Goal: Information Seeking & Learning: Learn about a topic

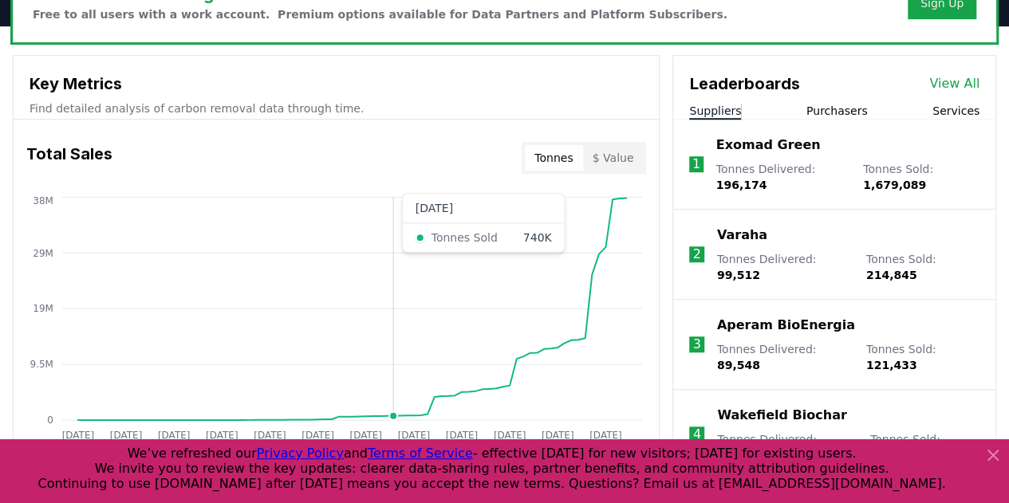
scroll to position [628, 0]
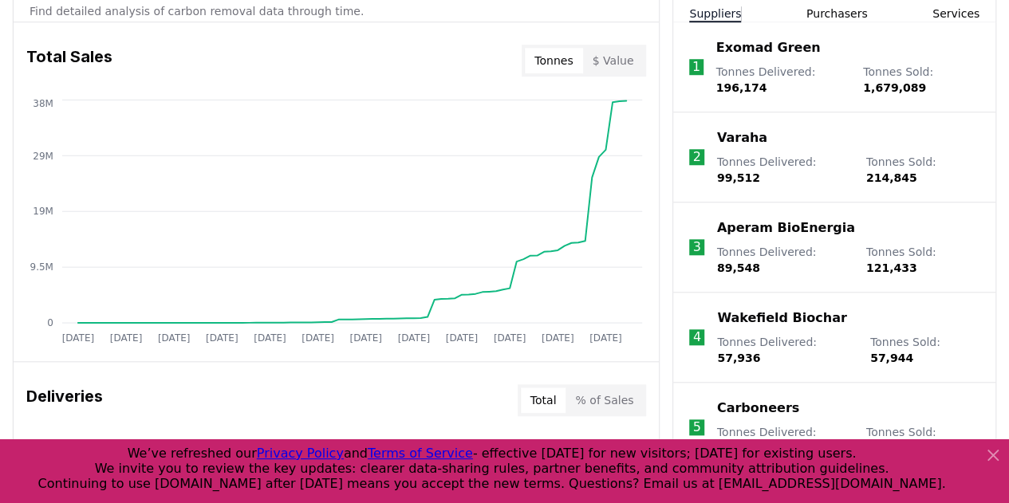
click at [1004, 456] on div at bounding box center [504, 472] width 1009 height 64
click at [980, 457] on div at bounding box center [990, 471] width 26 height 51
click at [991, 454] on icon at bounding box center [994, 456] width 10 height 10
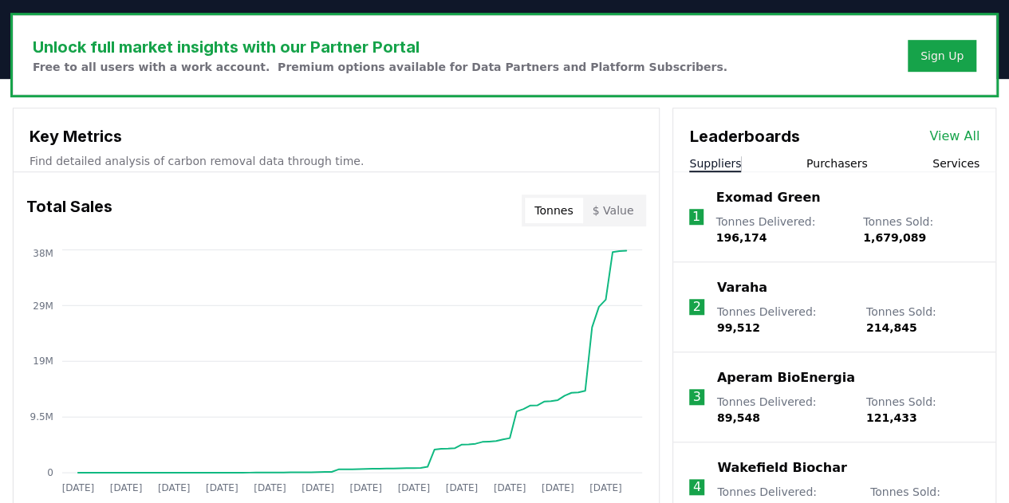
scroll to position [566, 0]
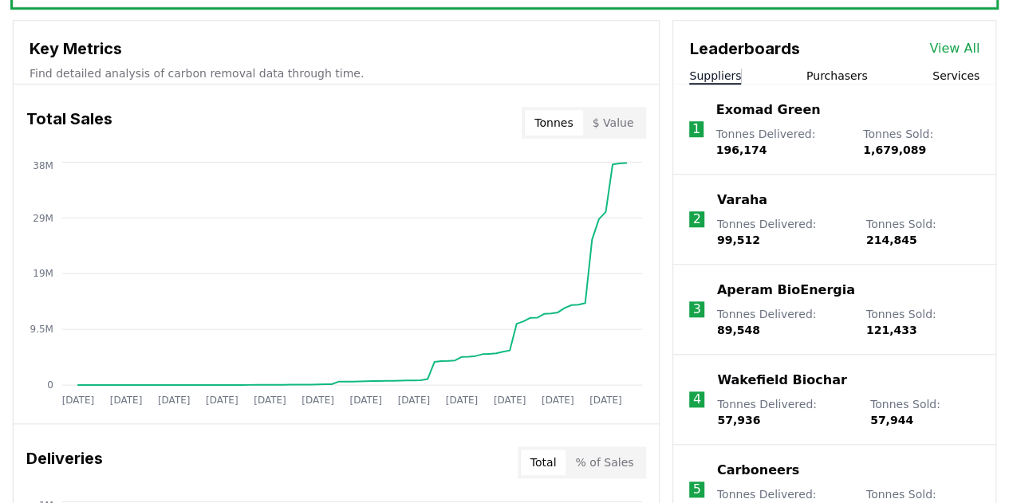
click at [616, 117] on button "$ Value" at bounding box center [613, 123] width 61 height 26
click at [549, 118] on button "Tonnes" at bounding box center [553, 123] width 57 height 26
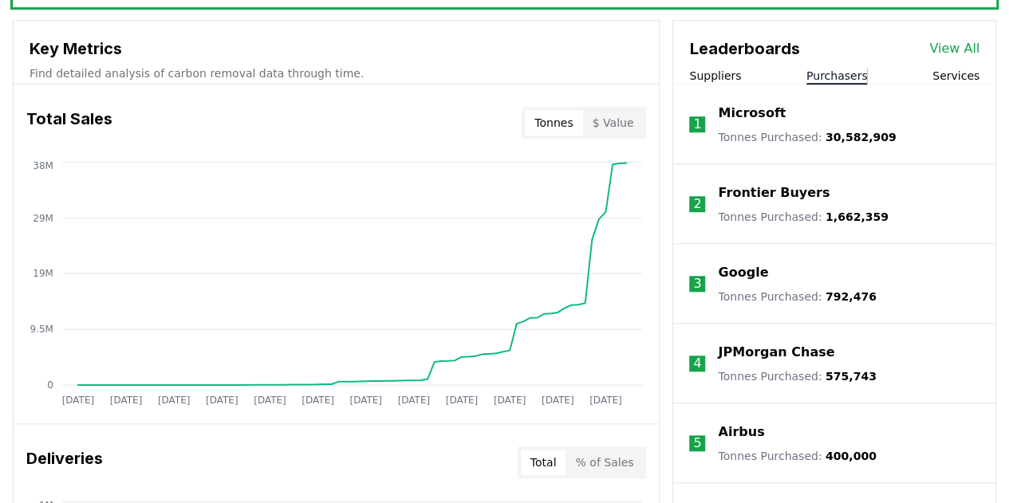
click at [847, 74] on button "Purchasers" at bounding box center [837, 76] width 61 height 16
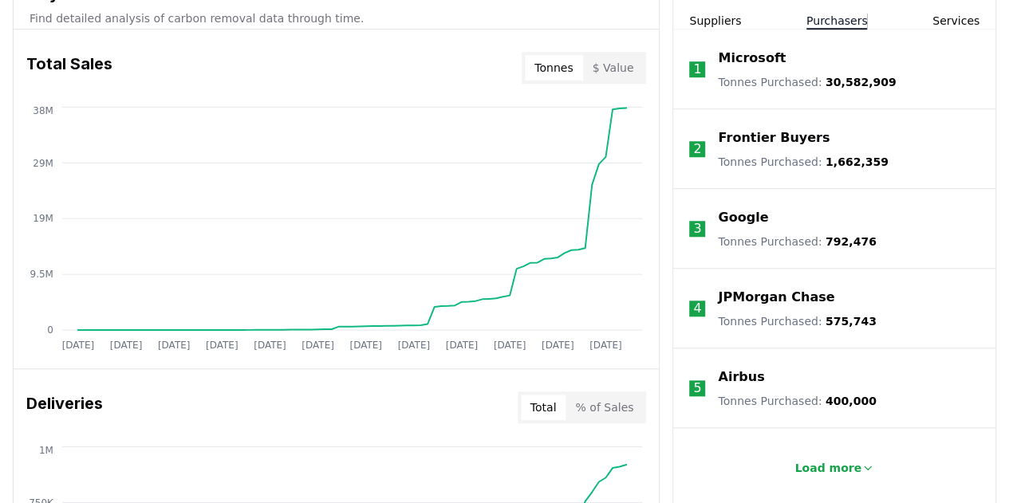
scroll to position [622, 0]
click at [831, 460] on p "Load more" at bounding box center [828, 468] width 67 height 16
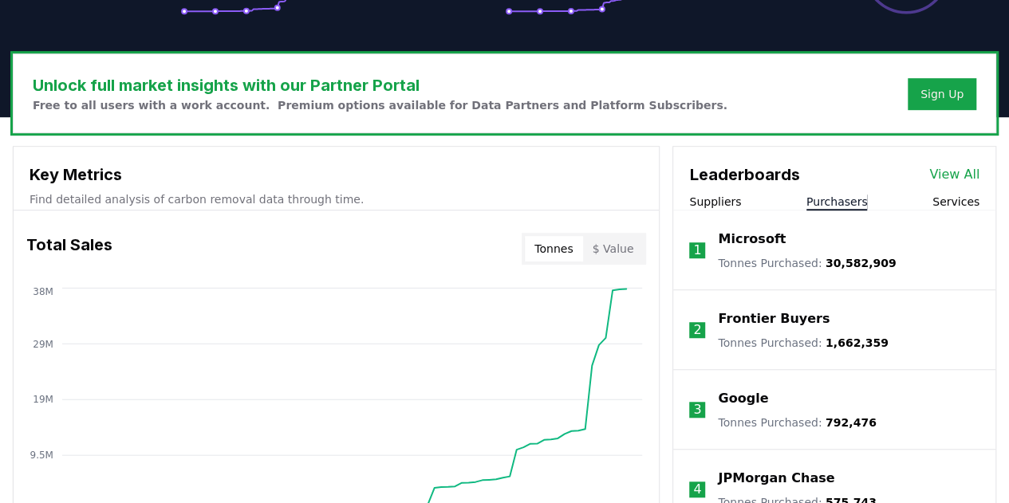
scroll to position [467, 0]
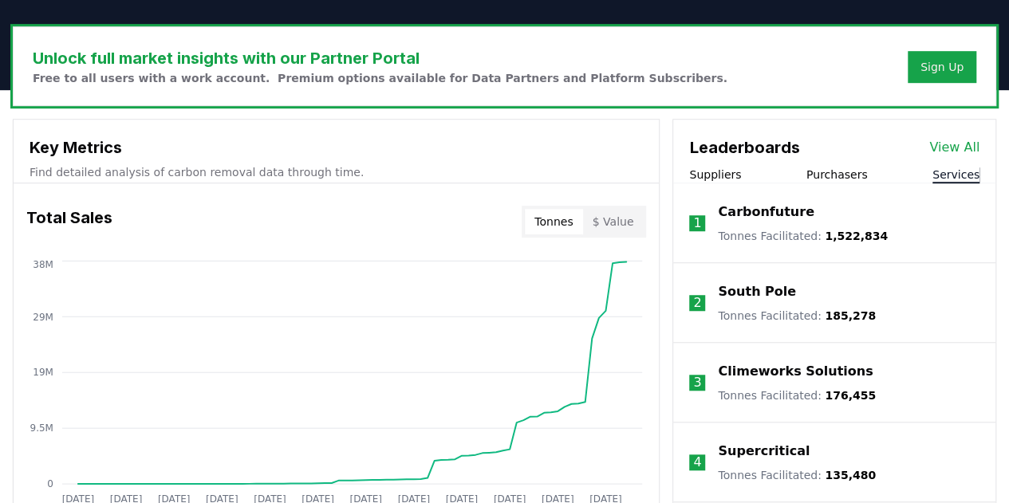
click at [950, 168] on button "Services" at bounding box center [956, 175] width 47 height 16
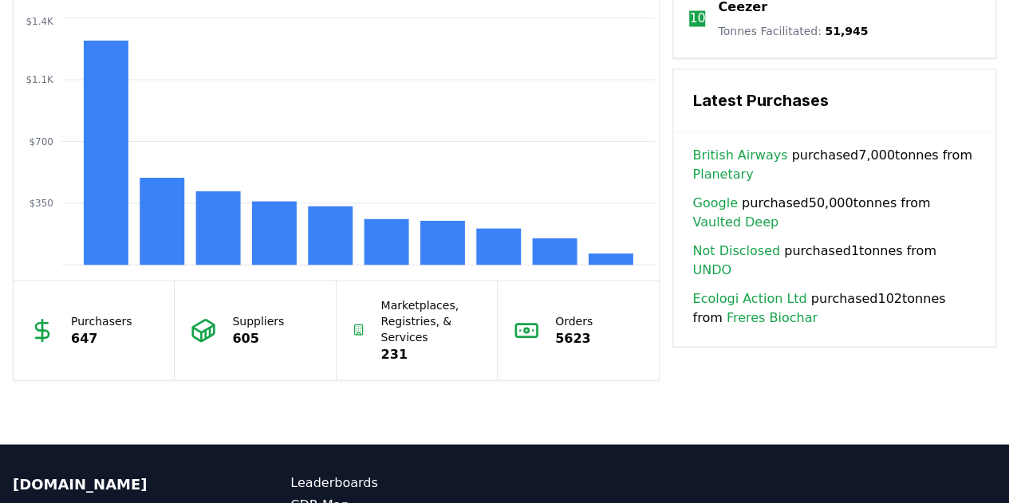
scroll to position [1431, 0]
